Goal: Task Accomplishment & Management: Complete application form

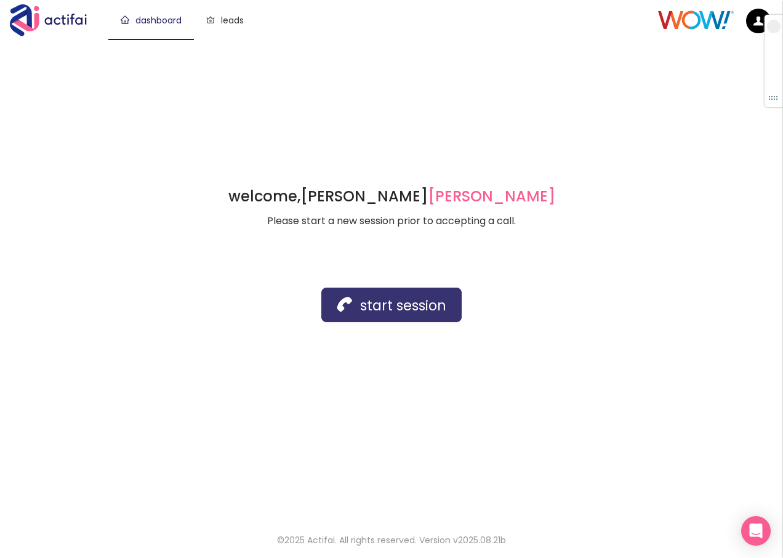
click at [346, 307] on button "start session" at bounding box center [391, 304] width 140 height 34
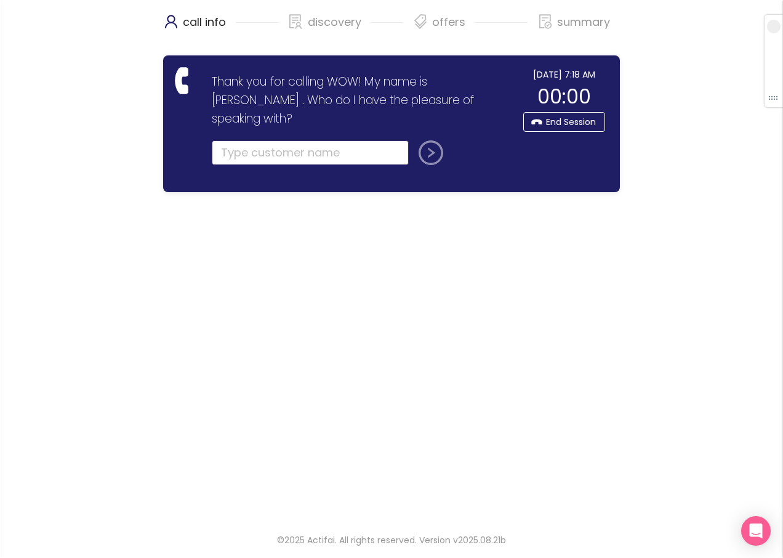
click at [241, 140] on input "text" at bounding box center [310, 152] width 197 height 25
type input "matt"
click at [414, 140] on button "submit" at bounding box center [429, 152] width 30 height 25
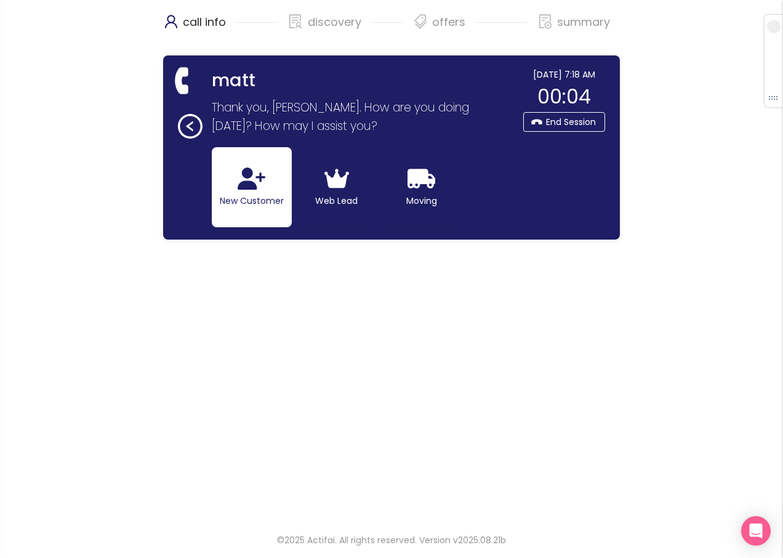
click at [244, 194] on button "New Customer" at bounding box center [252, 187] width 80 height 80
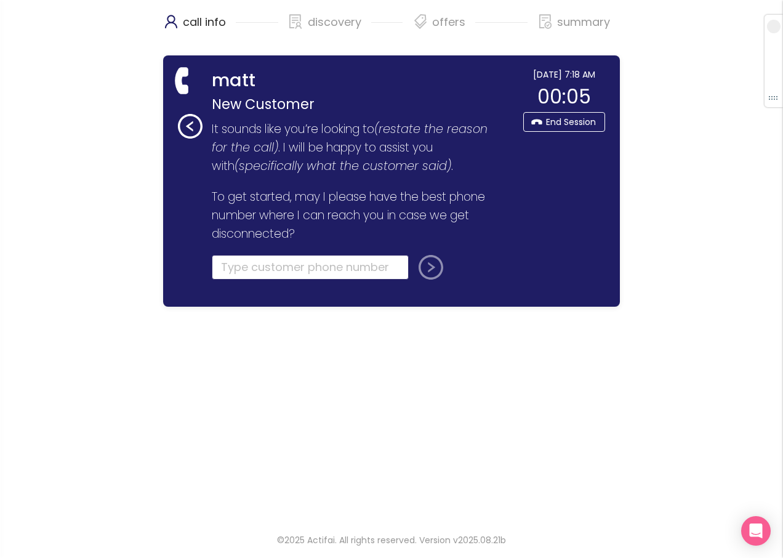
click at [237, 262] on input "tel" at bounding box center [310, 267] width 197 height 25
type input "[PHONE_NUMBER]"
click at [421, 263] on button "submit" at bounding box center [429, 267] width 30 height 25
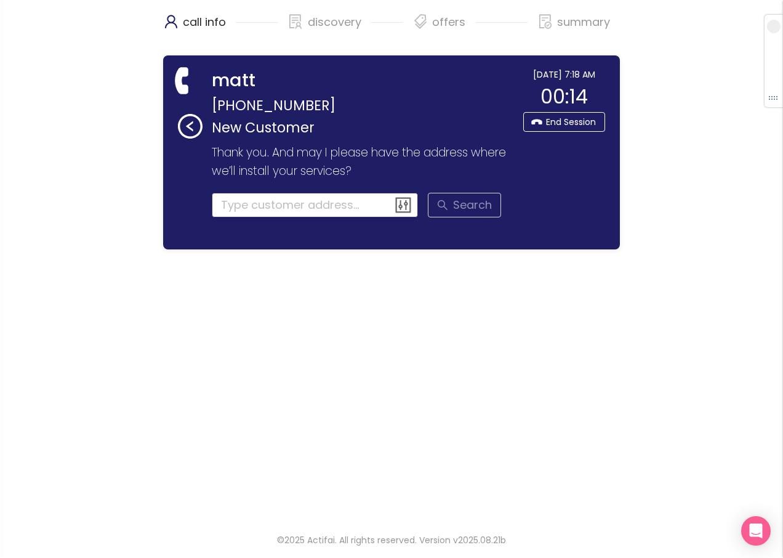
click at [269, 207] on input at bounding box center [315, 205] width 207 height 25
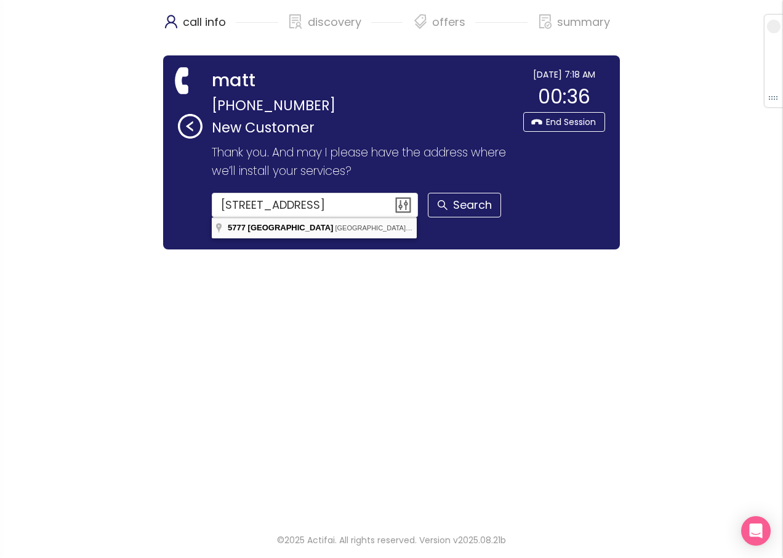
type input "[STREET_ADDRESS]"
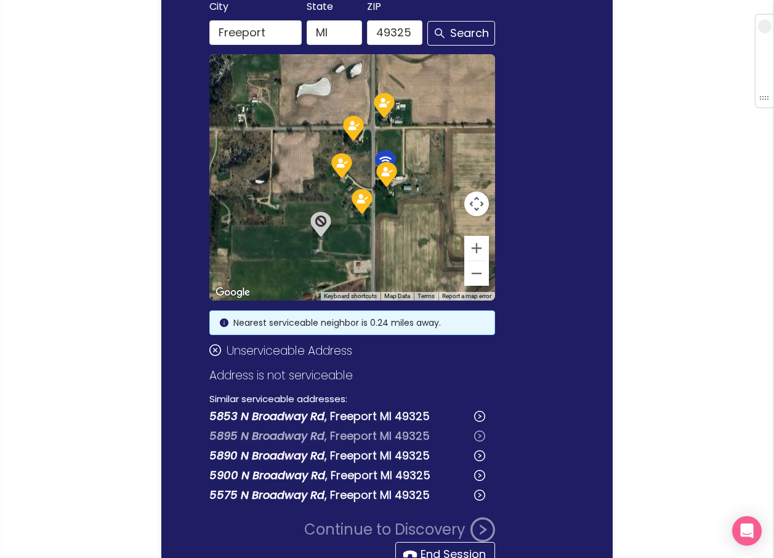
scroll to position [98, 0]
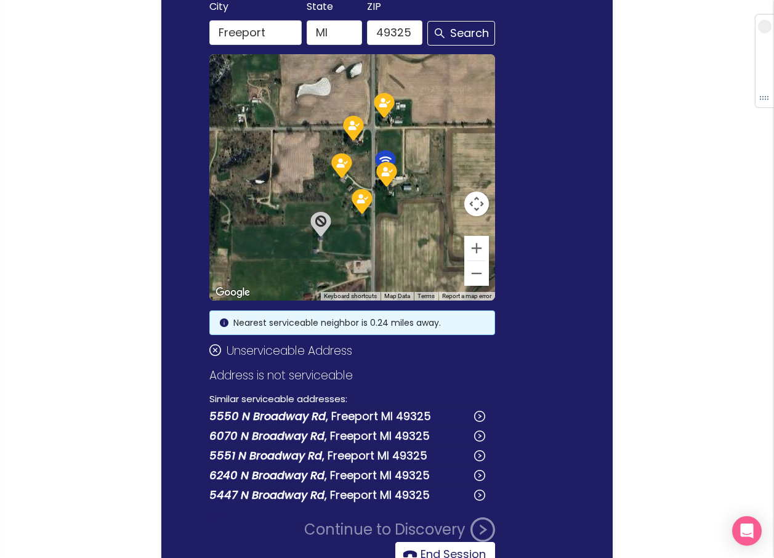
click at [437, 550] on button "End Session" at bounding box center [445, 554] width 100 height 25
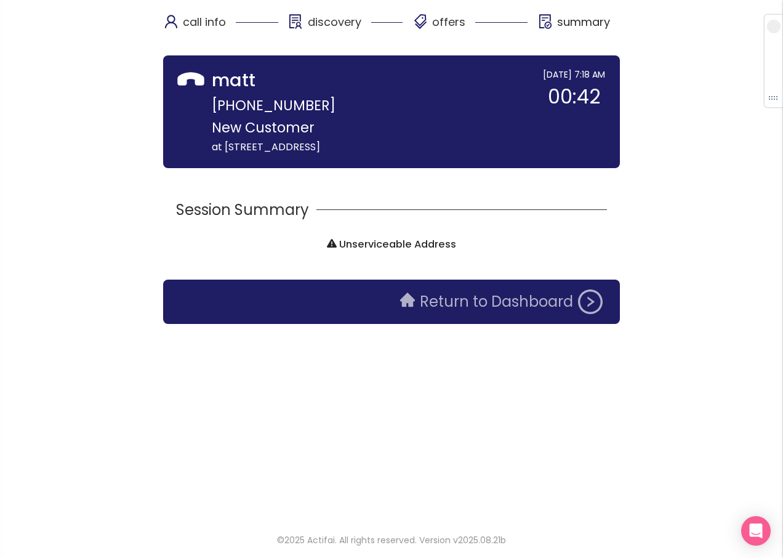
click at [438, 306] on button "Return to Dashboard" at bounding box center [501, 301] width 217 height 25
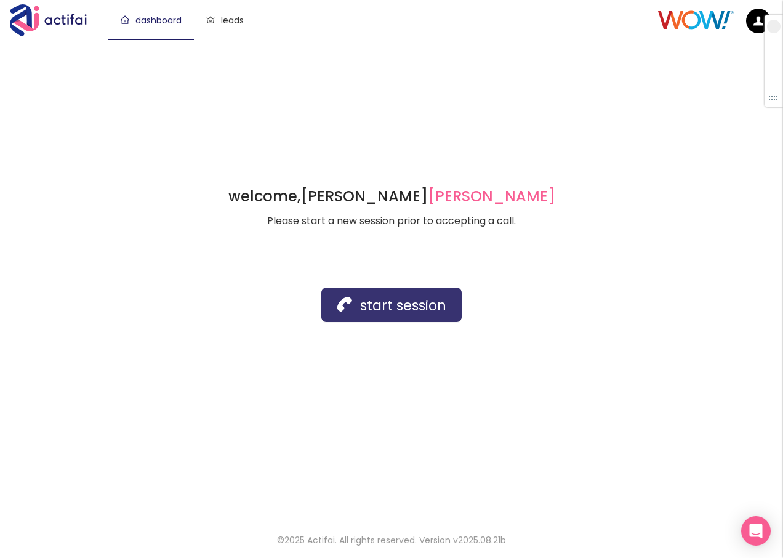
click at [364, 300] on button "start session" at bounding box center [391, 304] width 140 height 34
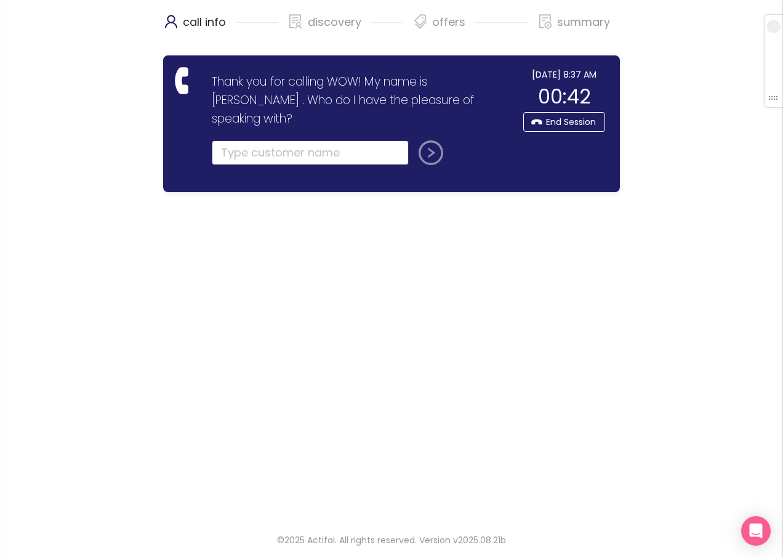
click at [257, 140] on input "text" at bounding box center [310, 152] width 197 height 25
drag, startPoint x: 236, startPoint y: 130, endPoint x: 243, endPoint y: 131, distance: 6.9
click at [236, 140] on input "text" at bounding box center [310, 152] width 197 height 25
type input "[PERSON_NAME]"
click at [414, 140] on button "submit" at bounding box center [429, 152] width 30 height 25
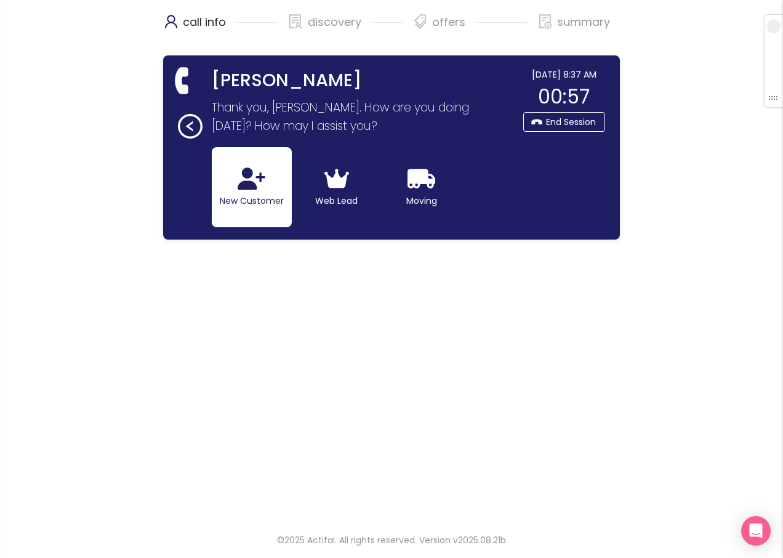
click at [233, 186] on button "New Customer" at bounding box center [252, 187] width 80 height 80
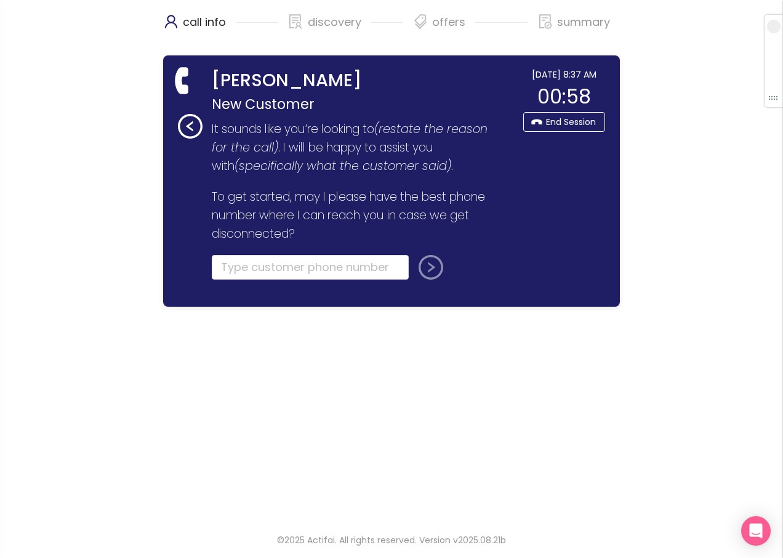
click at [244, 254] on form "It sounds like you’re looking to (restate the reason for the call) . I will be …" at bounding box center [359, 207] width 295 height 175
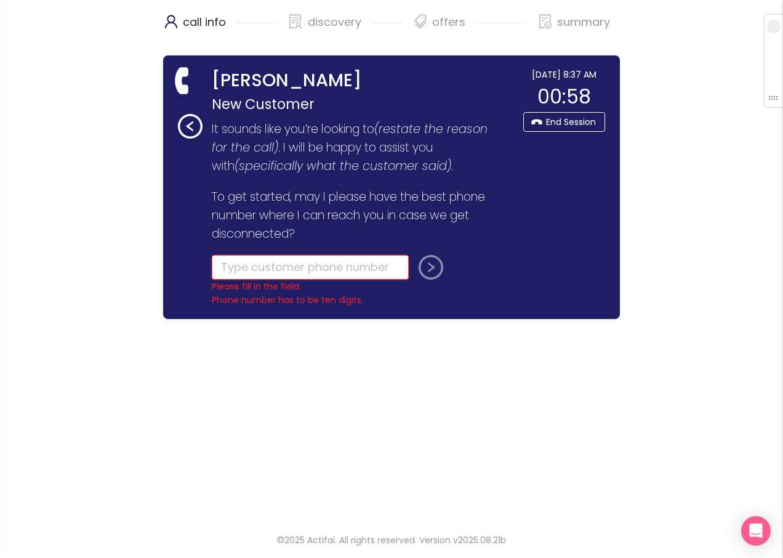
click at [238, 266] on input "tel" at bounding box center [310, 267] width 197 height 25
type input "[PHONE_NUMBER]"
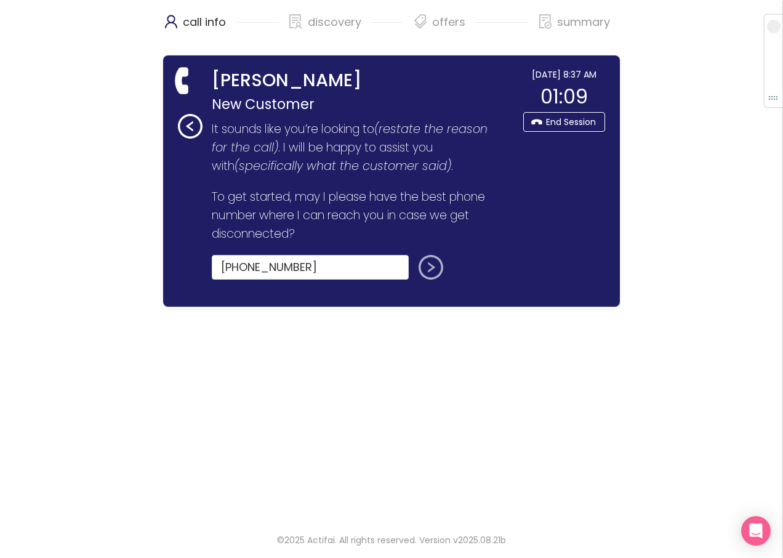
click at [423, 269] on button "submit" at bounding box center [429, 267] width 30 height 25
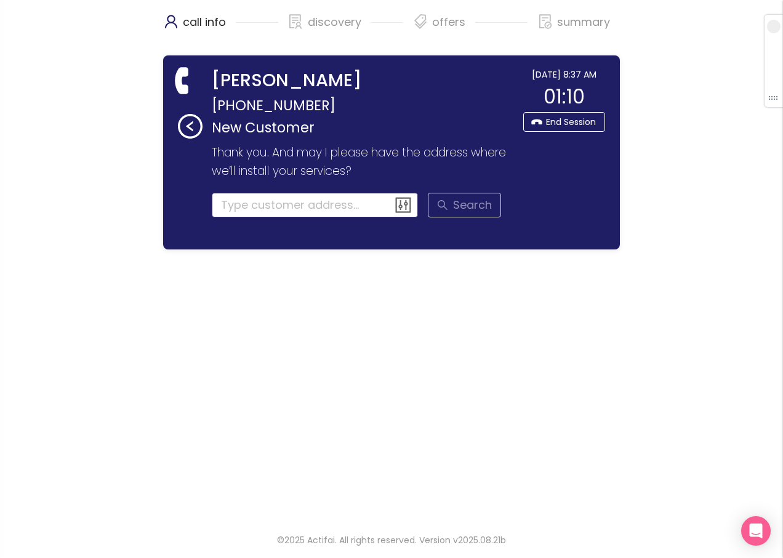
click at [238, 198] on input at bounding box center [315, 205] width 207 height 25
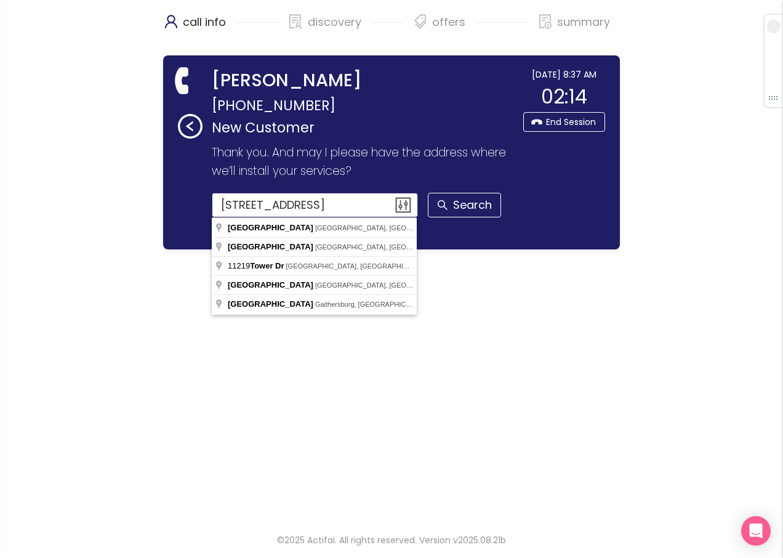
click at [273, 207] on input "[STREET_ADDRESS]" at bounding box center [315, 205] width 207 height 25
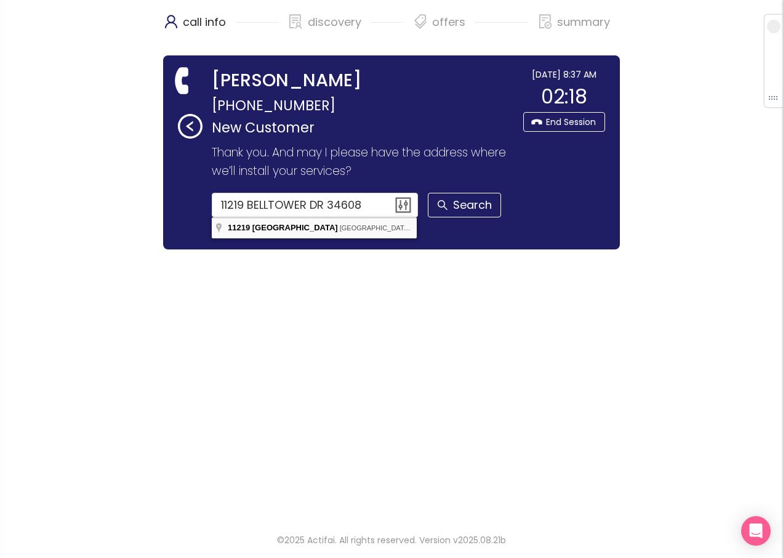
type input "[STREET_ADDRESS]"
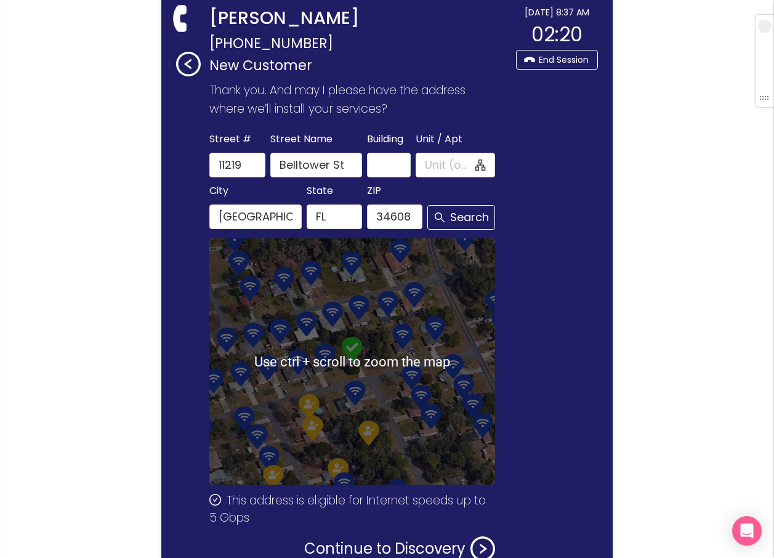
scroll to position [142, 0]
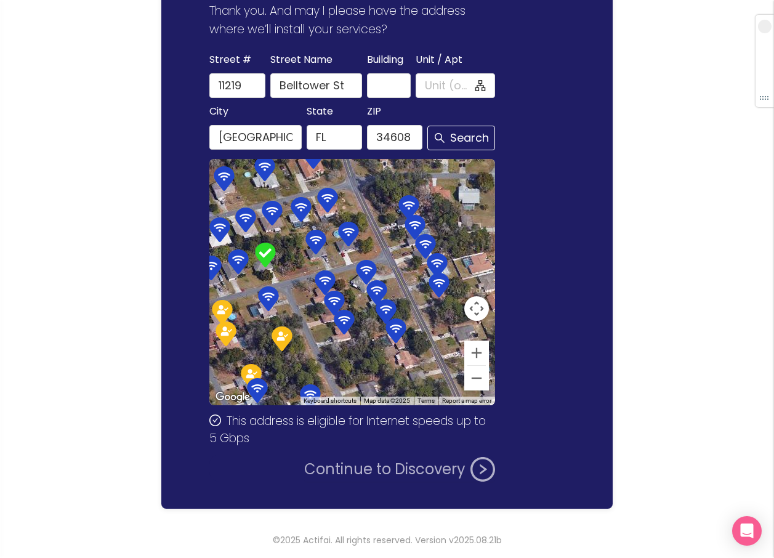
click at [415, 471] on button "Continue to Discovery" at bounding box center [399, 469] width 191 height 25
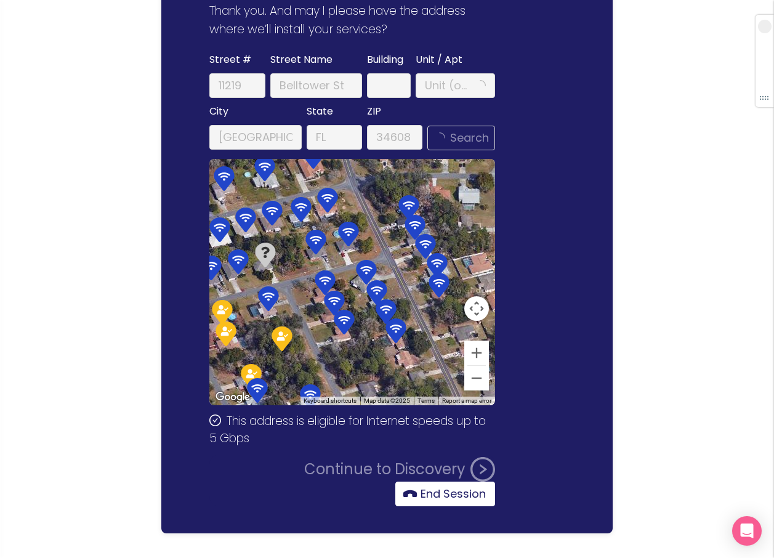
scroll to position [0, 0]
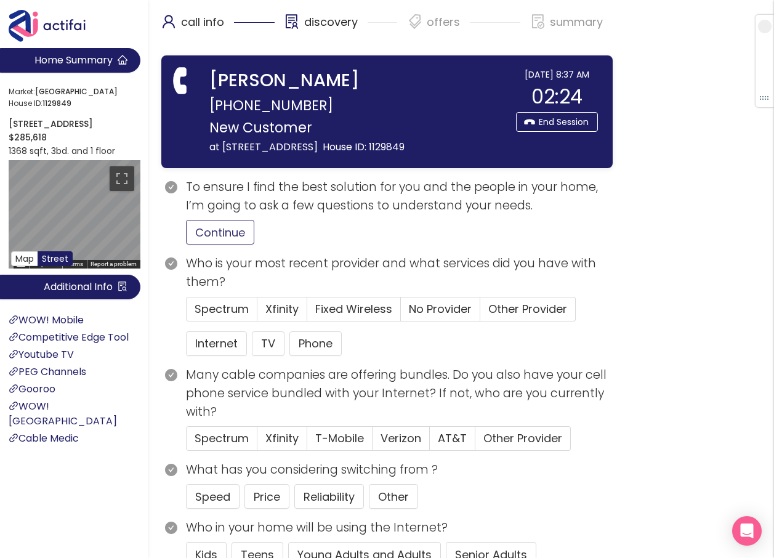
click at [217, 239] on button "Continue" at bounding box center [220, 232] width 68 height 25
click at [206, 303] on span "Spectrum" at bounding box center [221, 308] width 54 height 15
click at [186, 313] on input "Spectrum" at bounding box center [186, 313] width 0 height 0
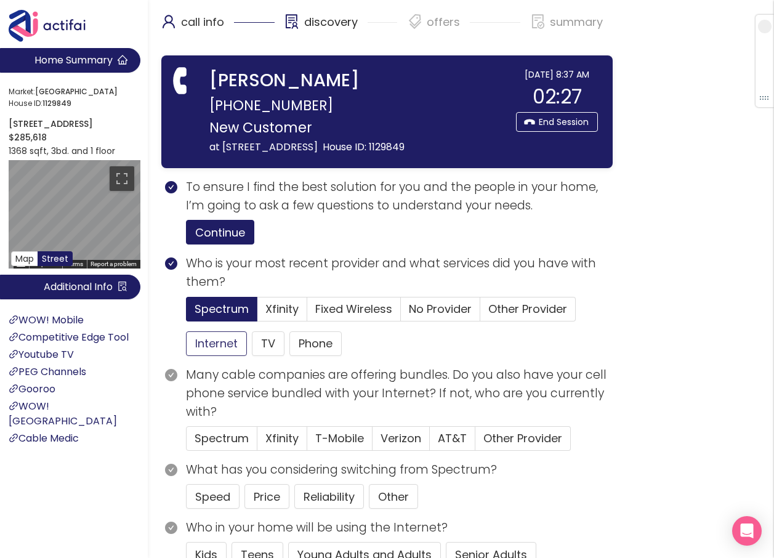
drag, startPoint x: 207, startPoint y: 338, endPoint x: 326, endPoint y: 329, distance: 119.1
click at [207, 338] on button "Internet" at bounding box center [216, 343] width 61 height 25
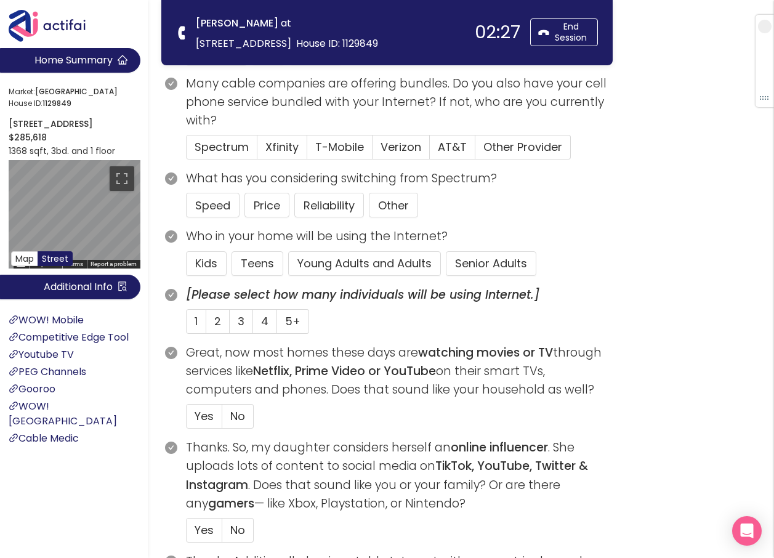
scroll to position [185, 0]
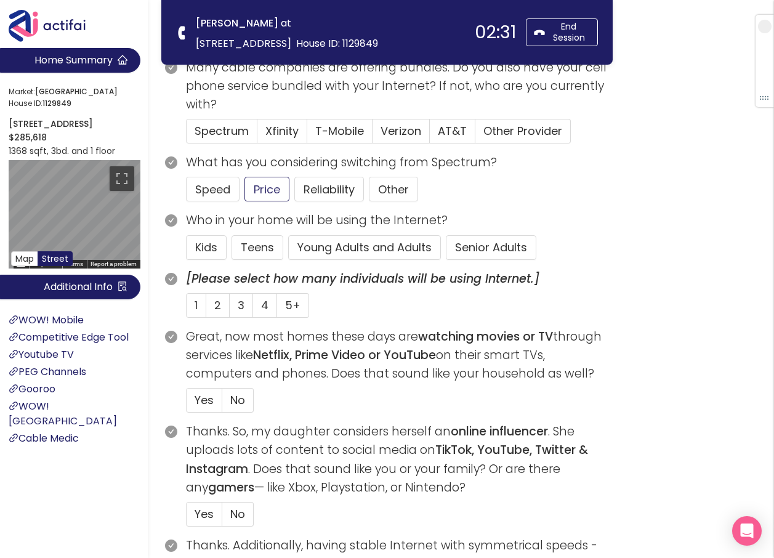
click at [259, 189] on button "Price" at bounding box center [266, 189] width 45 height 25
click at [323, 244] on button "Young Adults and Adults" at bounding box center [364, 247] width 153 height 25
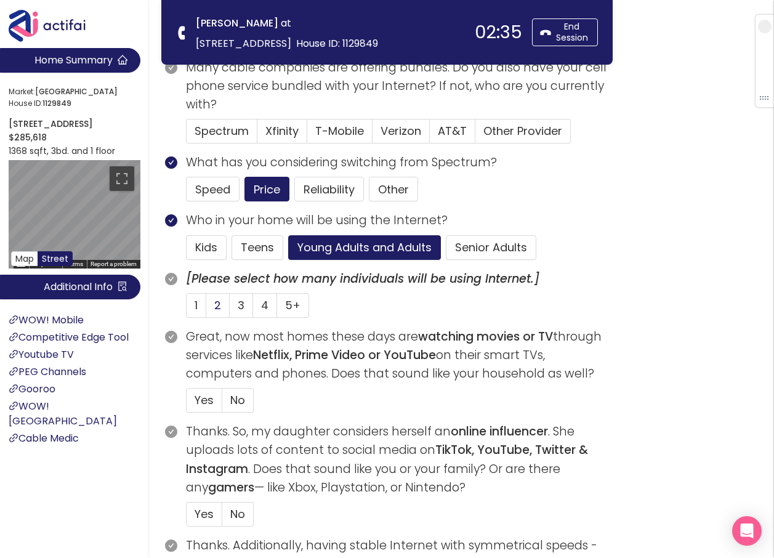
click at [215, 300] on span "2" at bounding box center [217, 304] width 7 height 15
click at [206, 309] on input "2" at bounding box center [206, 309] width 0 height 0
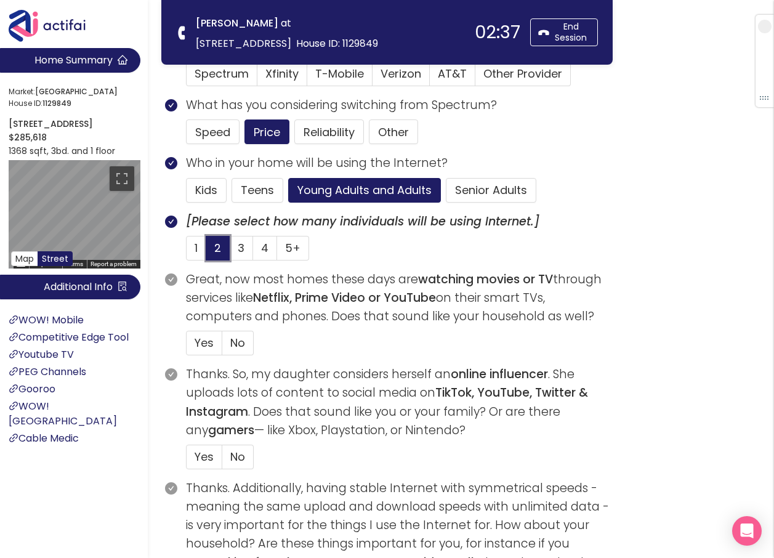
scroll to position [246, 0]
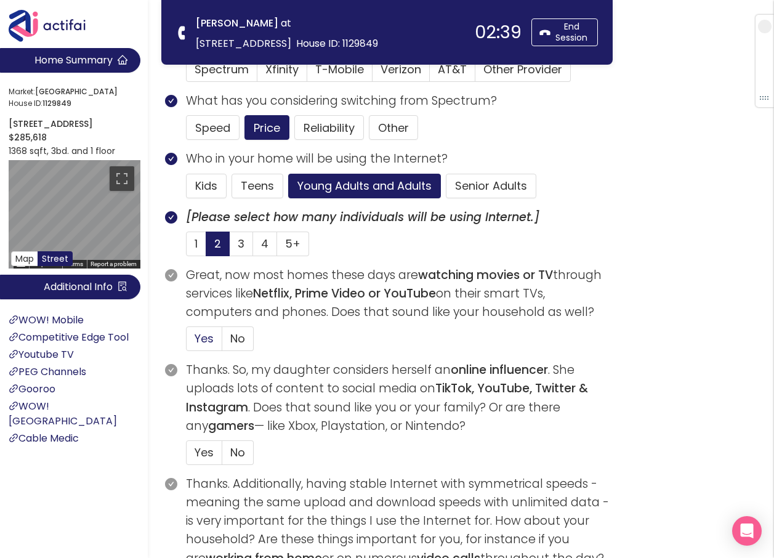
click at [202, 337] on span "Yes" at bounding box center [203, 337] width 19 height 15
click at [186, 342] on input "Yes" at bounding box center [186, 342] width 0 height 0
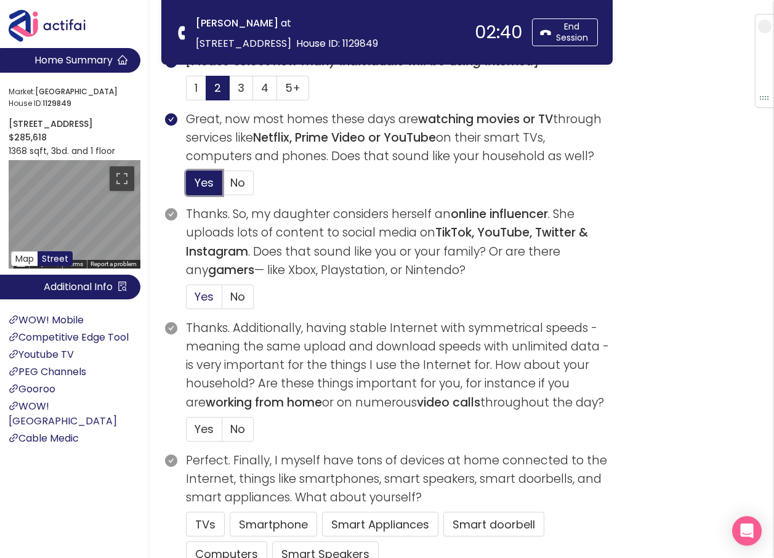
scroll to position [431, 0]
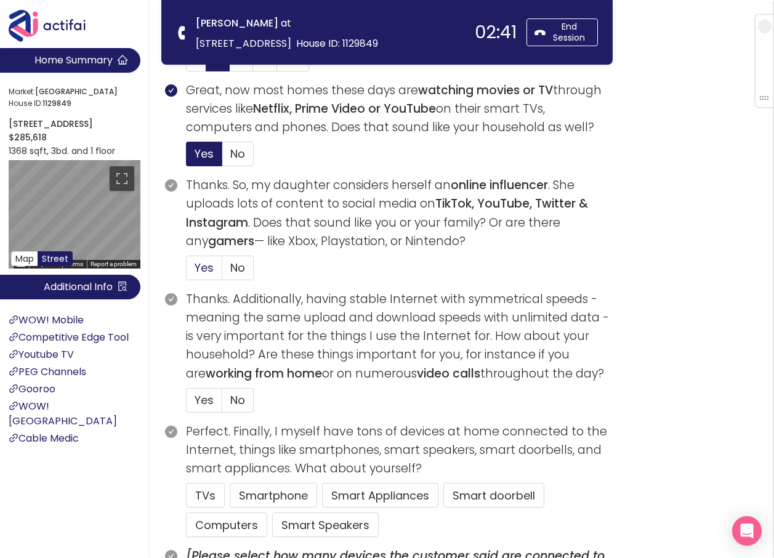
click at [199, 263] on span "Yes" at bounding box center [203, 267] width 19 height 15
click at [186, 271] on input "Yes" at bounding box center [186, 271] width 0 height 0
click at [206, 404] on span "Yes" at bounding box center [203, 399] width 19 height 15
click at [186, 404] on input "Yes" at bounding box center [186, 404] width 0 height 0
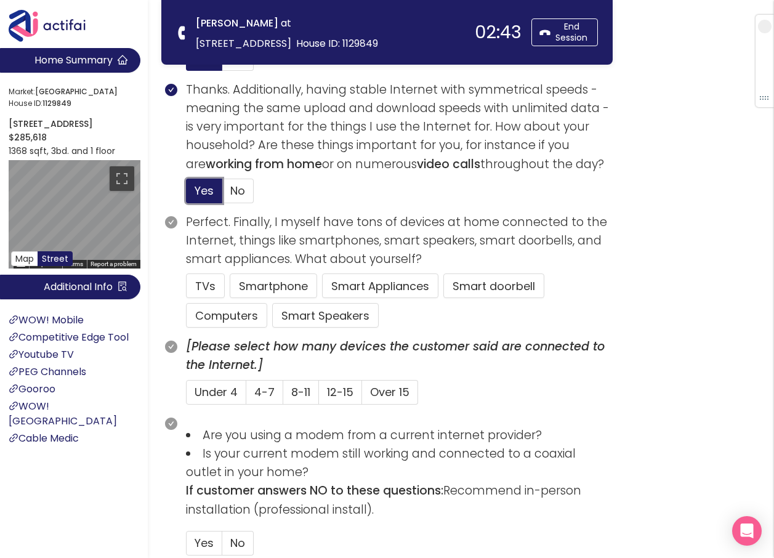
scroll to position [677, 0]
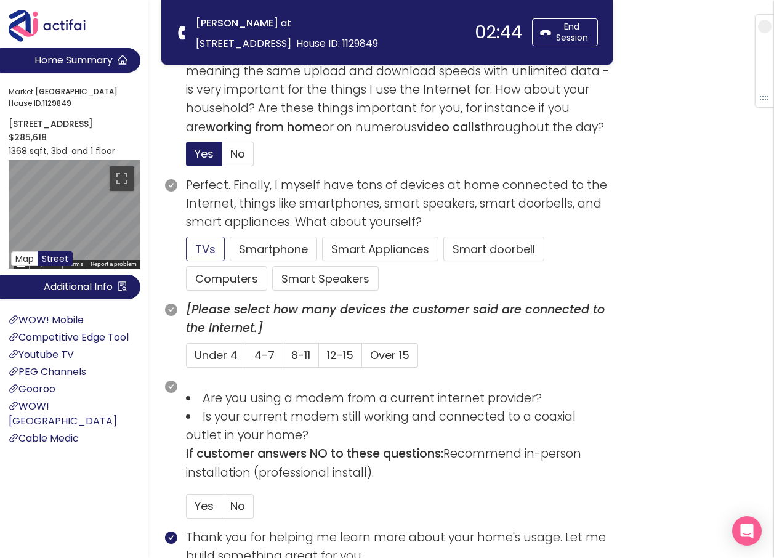
click at [198, 252] on button "TVs" at bounding box center [205, 248] width 39 height 25
click at [231, 282] on button "Computers" at bounding box center [226, 278] width 81 height 25
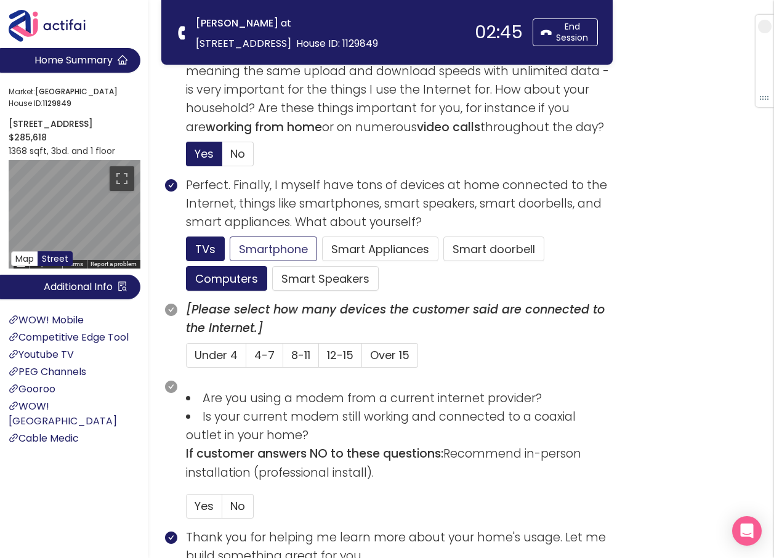
click at [262, 252] on button "Smartphone" at bounding box center [273, 248] width 87 height 25
click at [263, 356] on span "4-7" at bounding box center [264, 354] width 20 height 15
click at [246, 359] on input "4-7" at bounding box center [246, 359] width 0 height 0
click at [230, 503] on span "No" at bounding box center [237, 505] width 15 height 15
click at [222, 510] on input "No" at bounding box center [222, 510] width 0 height 0
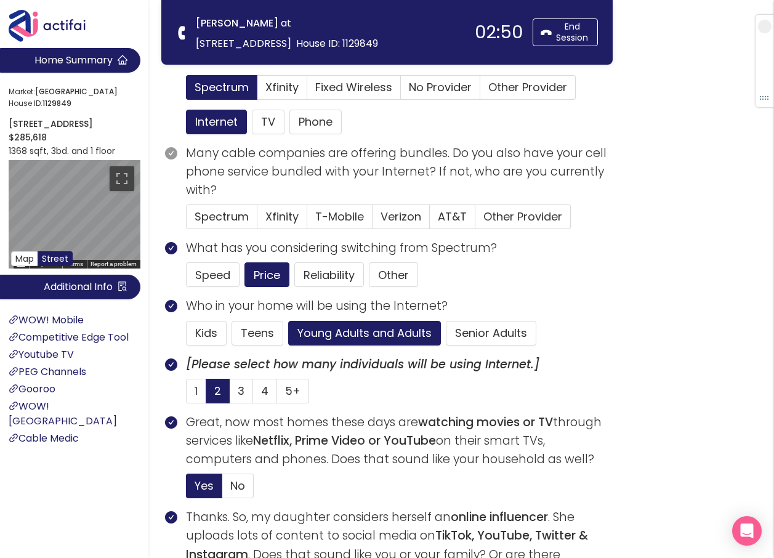
scroll to position [62, 0]
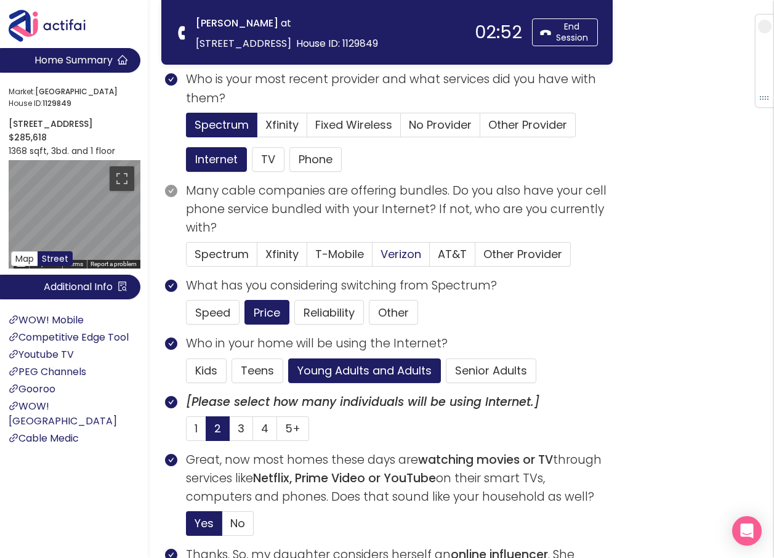
click at [397, 251] on span "Verizon" at bounding box center [400, 253] width 41 height 15
click at [372, 258] on input "Verizon" at bounding box center [372, 258] width 0 height 0
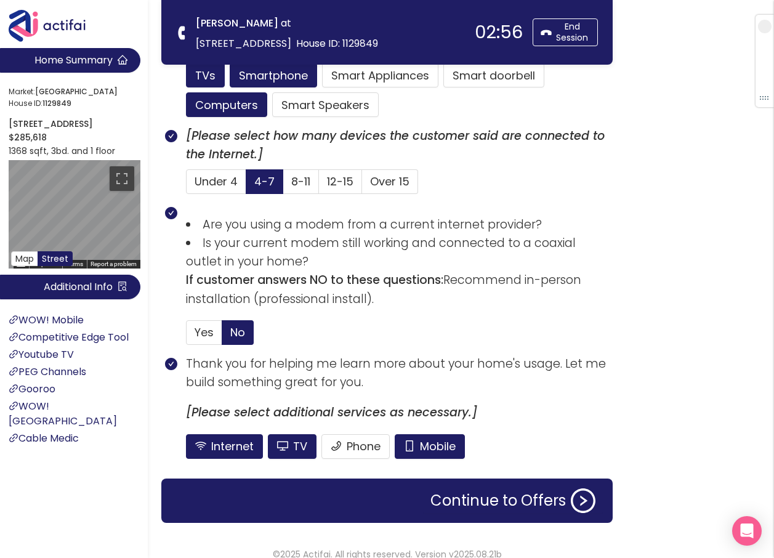
scroll to position [865, 0]
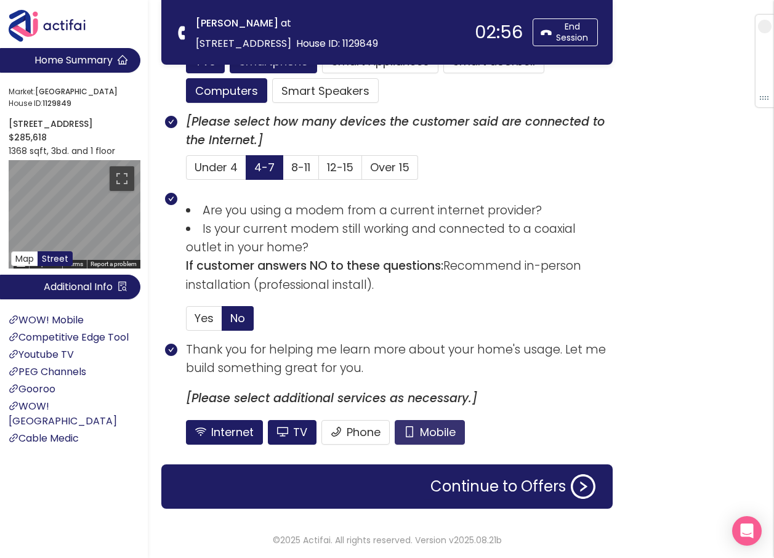
click at [412, 426] on button "Mobile" at bounding box center [429, 432] width 70 height 25
click at [279, 427] on button "TV" at bounding box center [292, 432] width 49 height 25
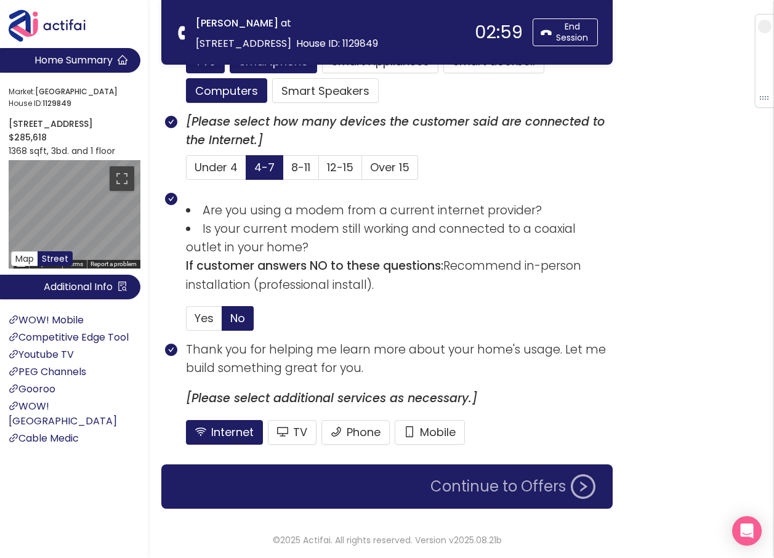
click at [476, 481] on button "Continue to Offers" at bounding box center [513, 486] width 180 height 25
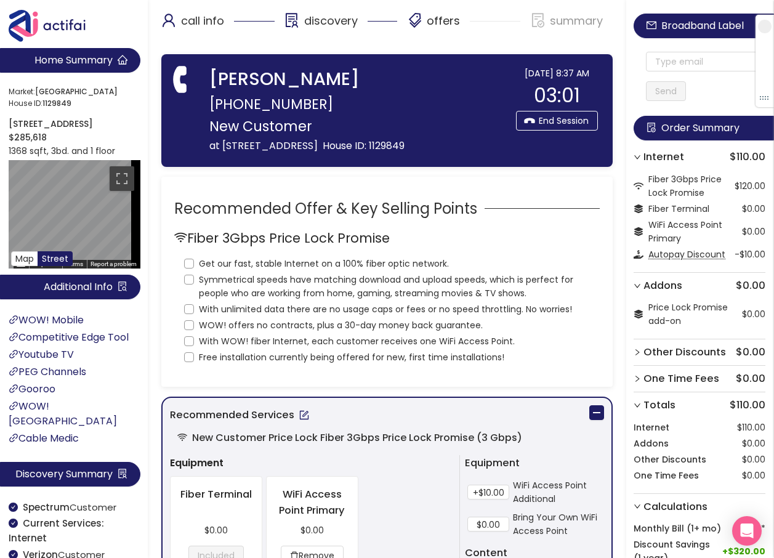
scroll to position [0, 0]
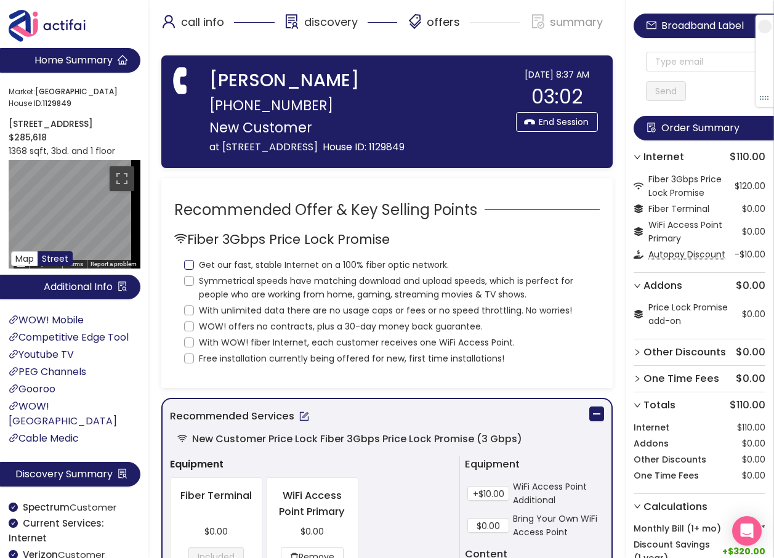
click at [190, 266] on input "Get our fast, stable Internet on a 100% fiber optic network." at bounding box center [189, 265] width 10 height 10
checkbox input "true"
click at [188, 281] on input "Symmetrical speeds have matching download and upload speeds, which is perfect f…" at bounding box center [189, 281] width 10 height 10
drag, startPoint x: 189, startPoint y: 296, endPoint x: 190, endPoint y: 314, distance: 17.9
click at [189, 297] on label "Symmetrical speeds have matching download and upload speeds, which is perfect f…" at bounding box center [387, 286] width 406 height 30
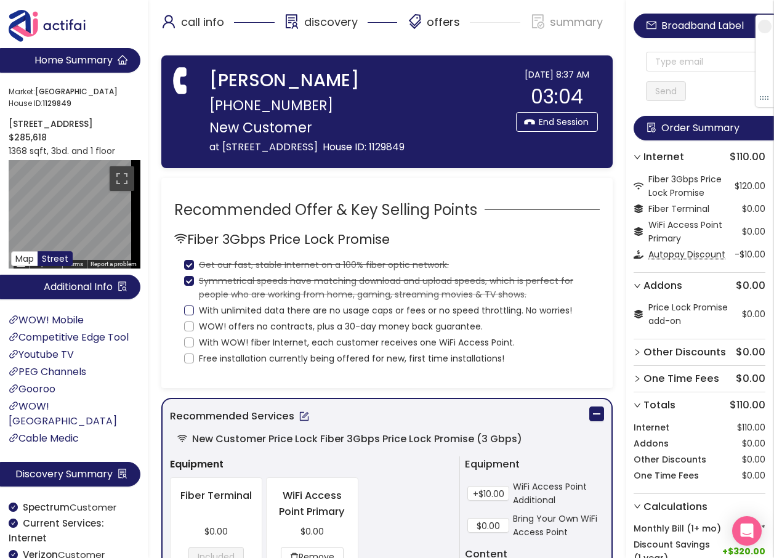
click at [189, 286] on input "Symmetrical speeds have matching download and upload speeds, which is perfect f…" at bounding box center [189, 281] width 10 height 10
checkbox input "false"
click at [191, 309] on input "With unlimited data there are no usage caps or fees or no speed throttling. No …" at bounding box center [189, 310] width 10 height 10
checkbox input "true"
click at [188, 278] on input "Symmetrical speeds have matching download and upload speeds, which is perfect f…" at bounding box center [189, 281] width 10 height 10
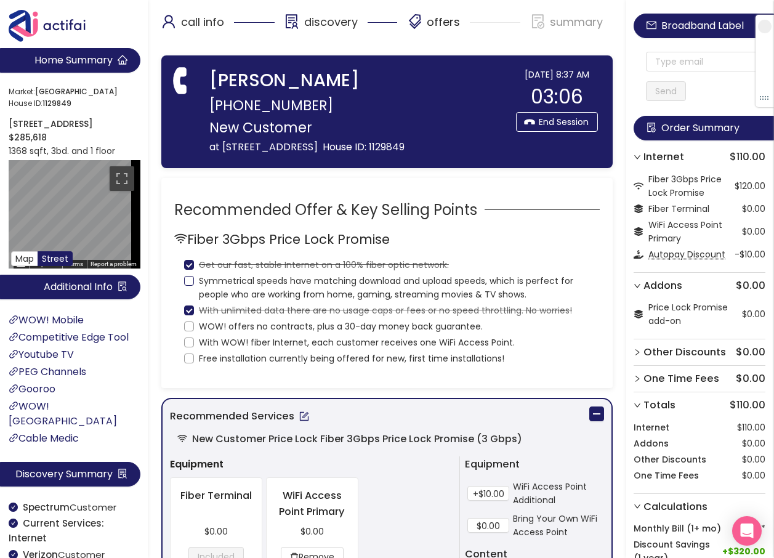
checkbox input "true"
click at [186, 326] on input "WOW! offers no contracts, plus a 30-day money back guarantee." at bounding box center [189, 326] width 10 height 10
checkbox input "true"
click at [186, 340] on input "With WOW! fiber Internet, each customer receives one WiFi Access Point." at bounding box center [189, 342] width 10 height 10
checkbox input "true"
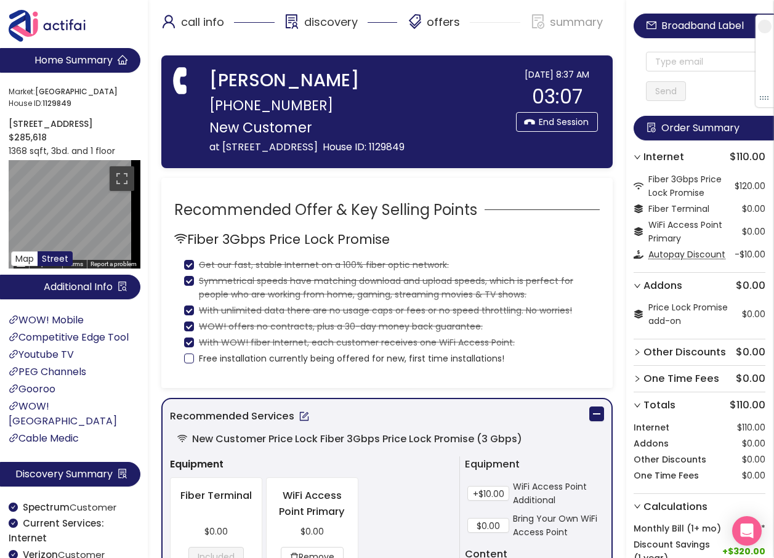
click at [190, 362] on input "Free installation currently being offered for new, first time installations!" at bounding box center [189, 358] width 10 height 10
checkbox input "true"
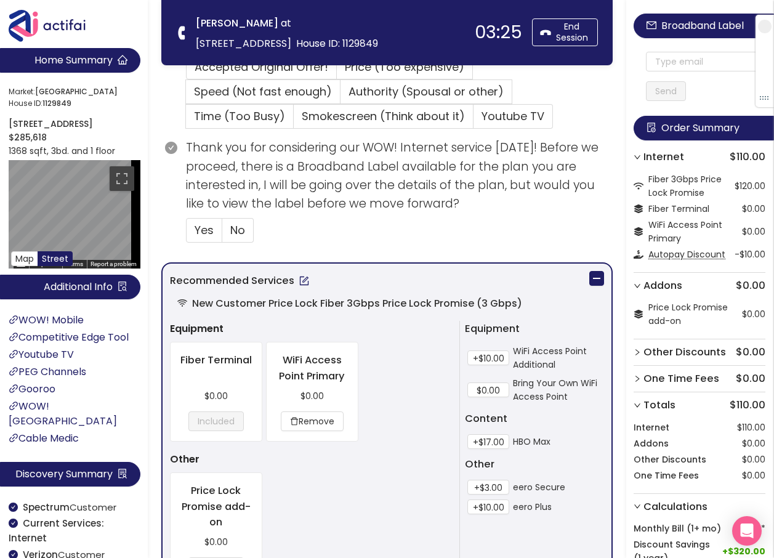
scroll to position [369, 0]
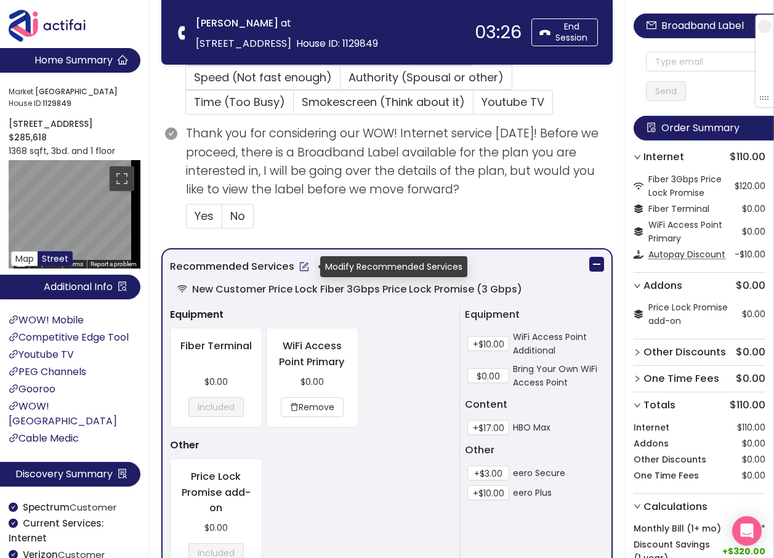
click at [303, 270] on button "button" at bounding box center [304, 267] width 20 height 20
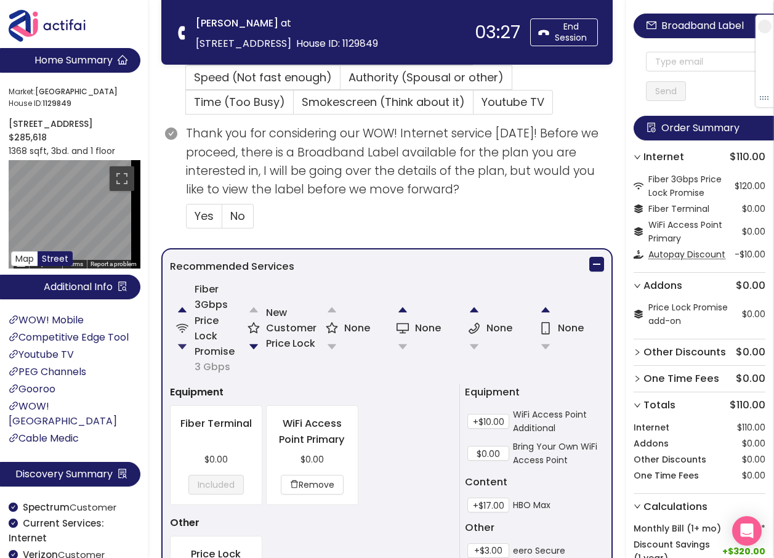
click at [185, 343] on button "button" at bounding box center [182, 346] width 25 height 25
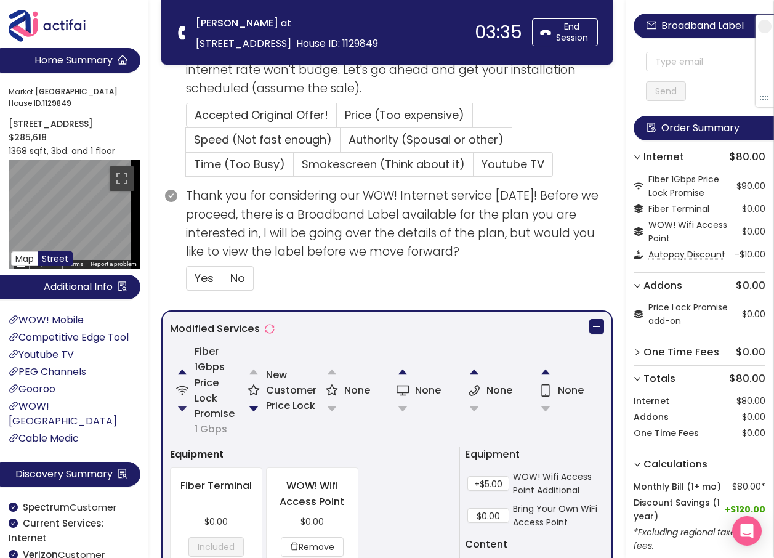
scroll to position [308, 0]
click at [249, 407] on button "button" at bounding box center [253, 408] width 25 height 25
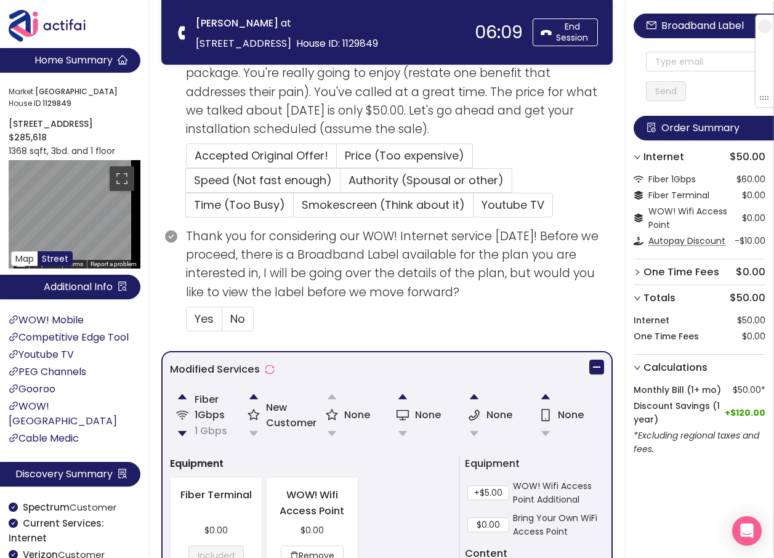
scroll to position [209, 0]
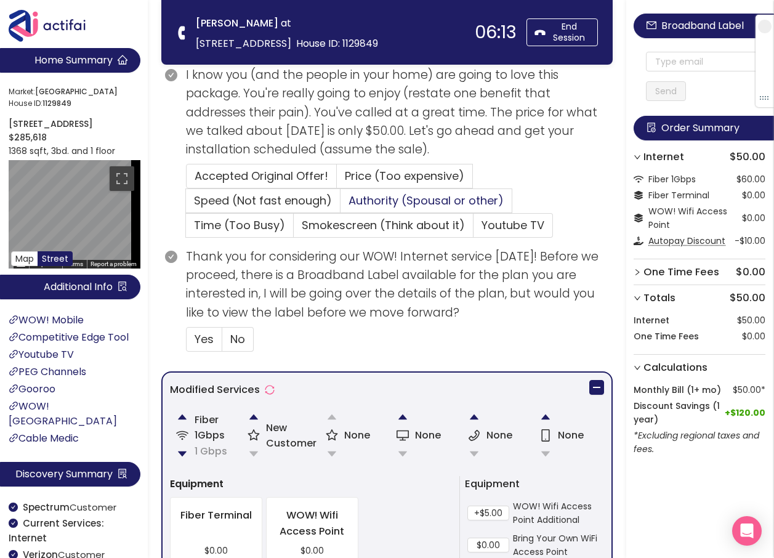
click at [369, 200] on span "Authority (Spousal or other)" at bounding box center [425, 200] width 155 height 15
click at [340, 204] on input "Authority (Spousal or other)" at bounding box center [340, 204] width 0 height 0
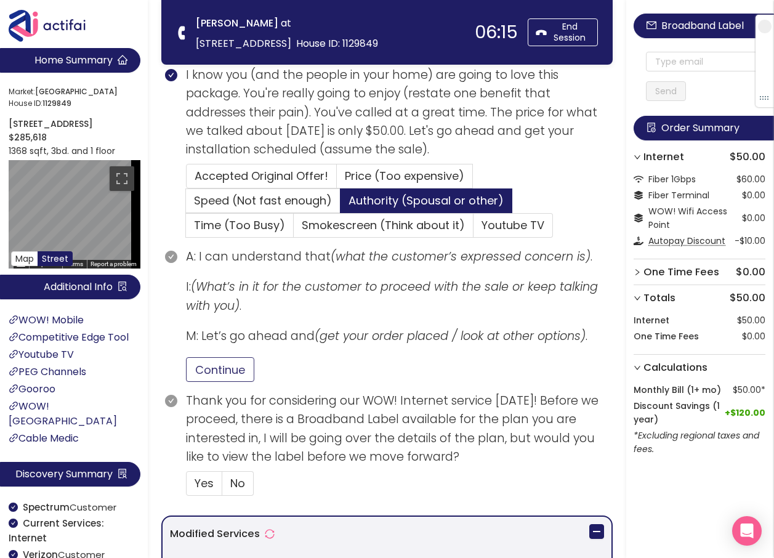
click at [224, 364] on button "Continue" at bounding box center [220, 369] width 68 height 25
click at [241, 484] on span "No" at bounding box center [237, 482] width 15 height 15
click at [222, 487] on input "No" at bounding box center [222, 487] width 0 height 0
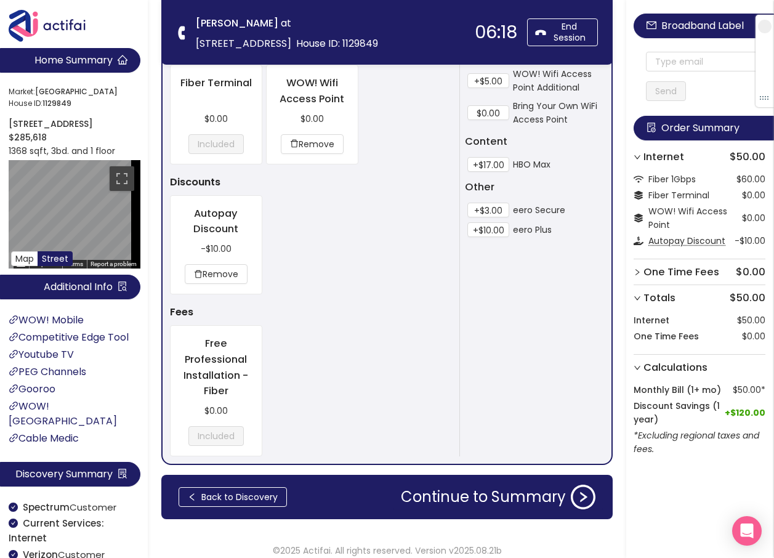
scroll to position [796, 0]
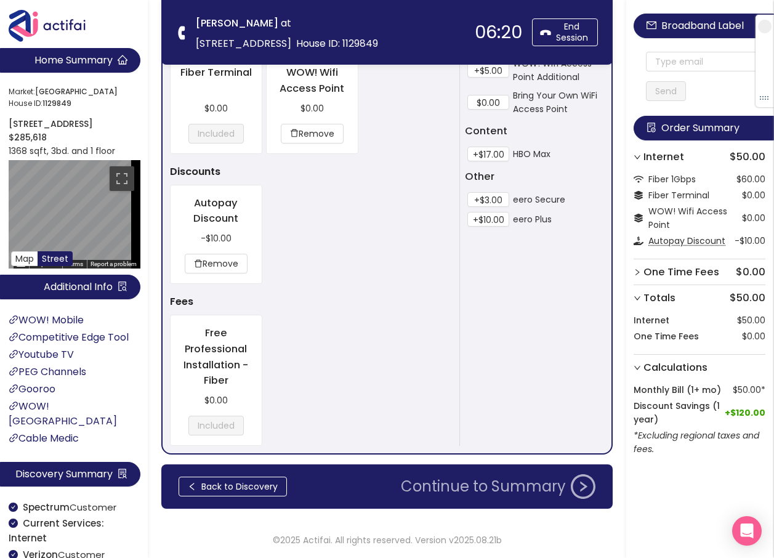
click at [442, 489] on button "Continue to Summary" at bounding box center [497, 486] width 209 height 25
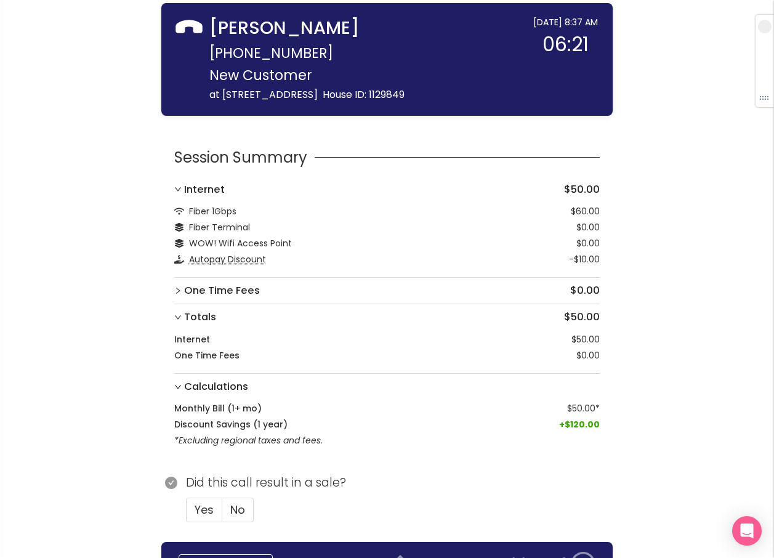
scroll to position [130, 0]
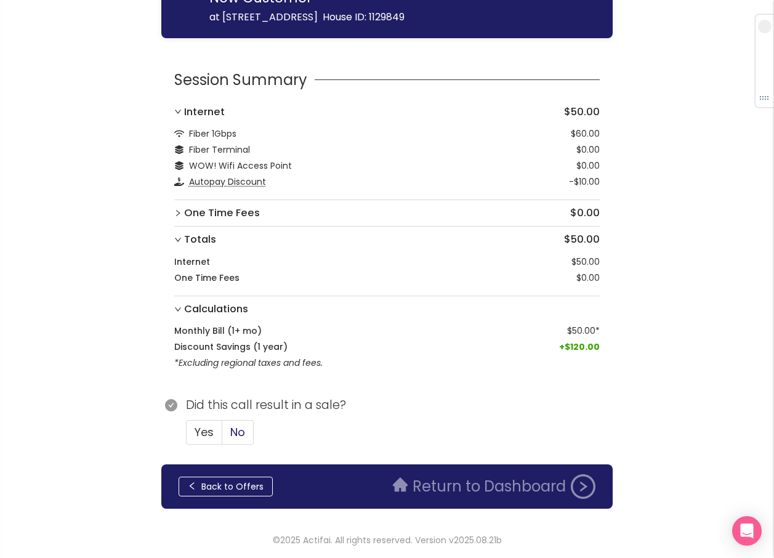
click at [244, 428] on span "No" at bounding box center [237, 431] width 15 height 15
click at [222, 436] on input "No" at bounding box center [222, 436] width 0 height 0
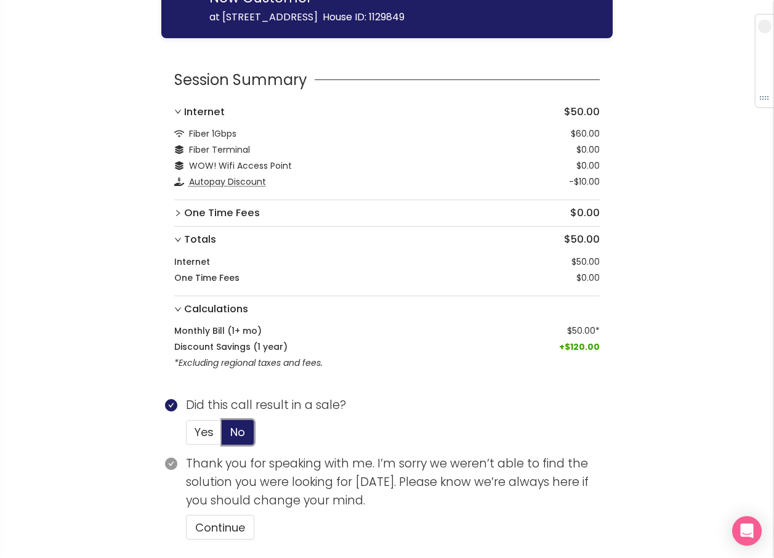
scroll to position [102, 0]
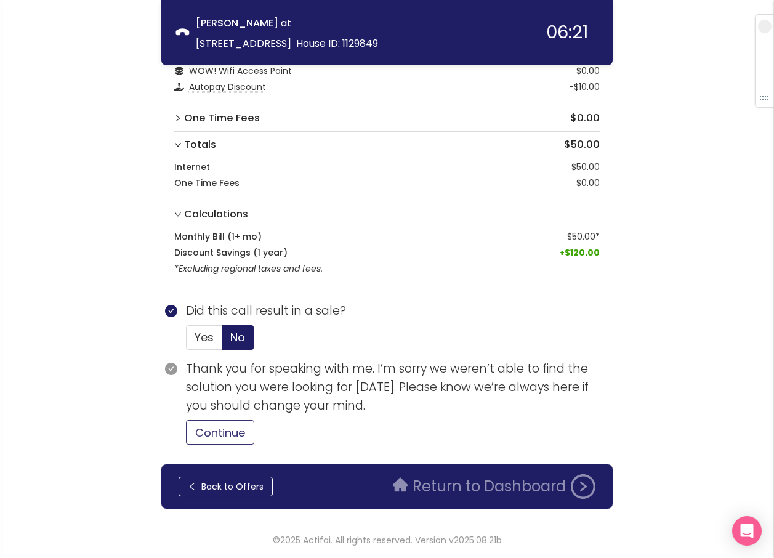
click at [239, 428] on button "Continue" at bounding box center [220, 432] width 68 height 25
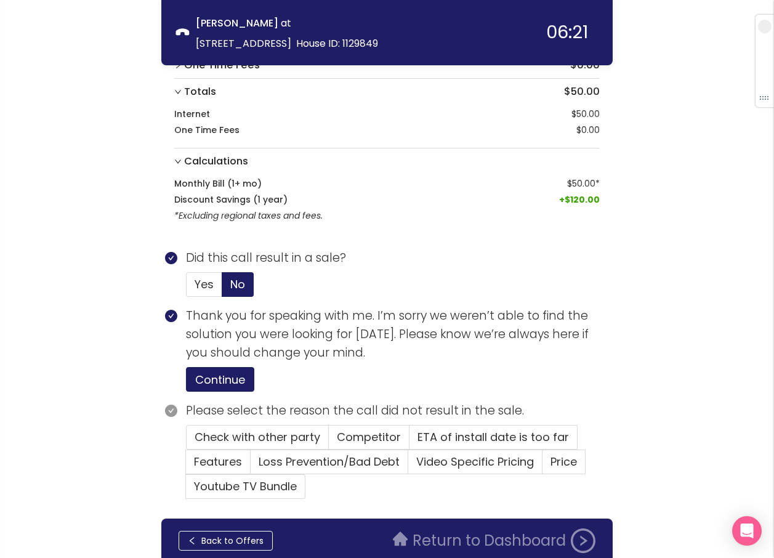
scroll to position [209, 0]
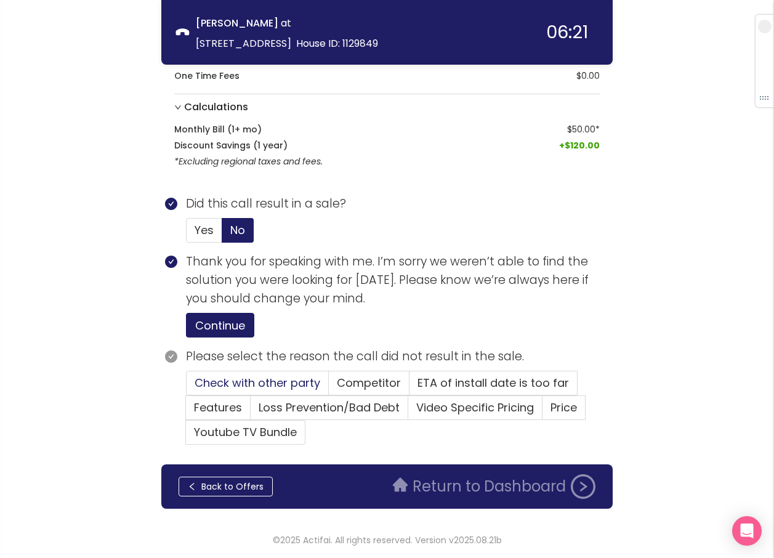
click at [278, 380] on span "Check with other party" at bounding box center [257, 382] width 126 height 15
click at [186, 386] on input "Check with other party" at bounding box center [186, 386] width 0 height 0
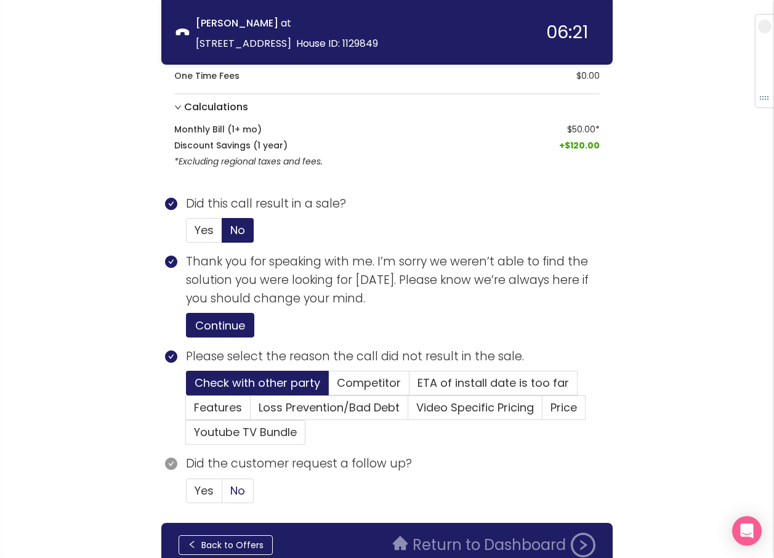
click at [235, 487] on span "No" at bounding box center [237, 489] width 15 height 15
click at [222, 494] on input "No" at bounding box center [222, 494] width 0 height 0
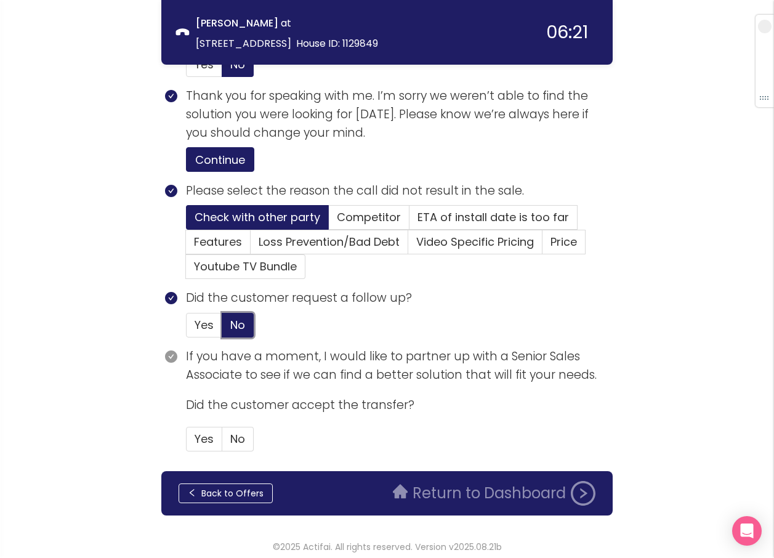
scroll to position [382, 0]
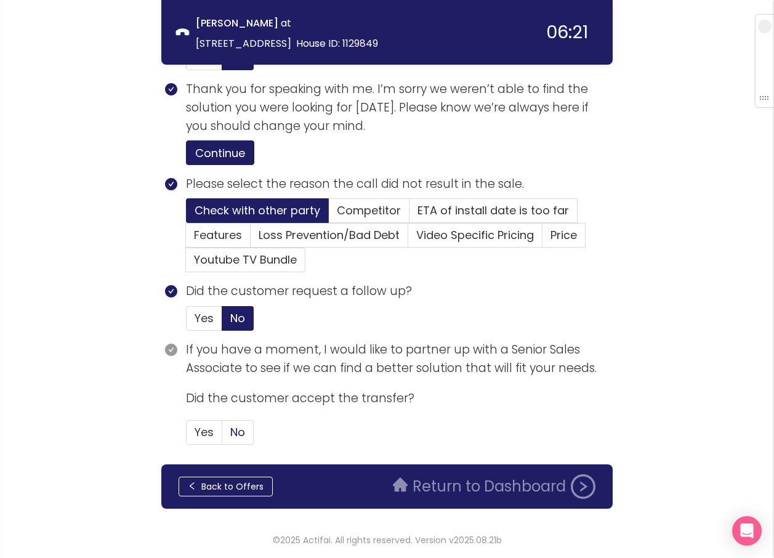
click at [230, 436] on span "No" at bounding box center [237, 431] width 15 height 15
click at [222, 436] on input "No" at bounding box center [222, 436] width 0 height 0
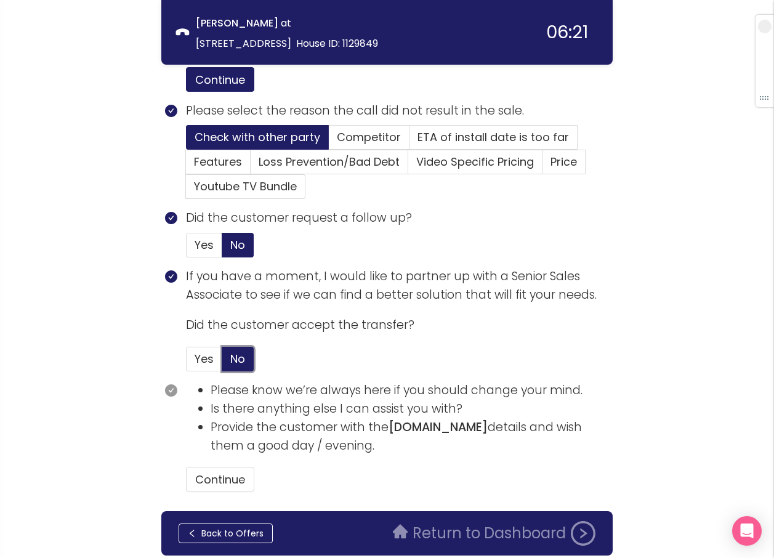
scroll to position [502, 0]
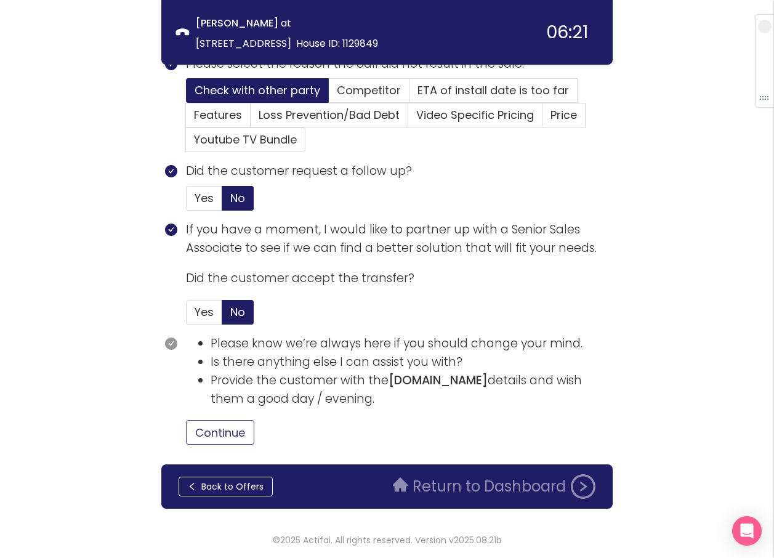
click at [220, 427] on button "Continue" at bounding box center [220, 432] width 68 height 25
click at [454, 497] on button "Return to Dashboard" at bounding box center [493, 486] width 217 height 25
